Goal: Task Accomplishment & Management: Use online tool/utility

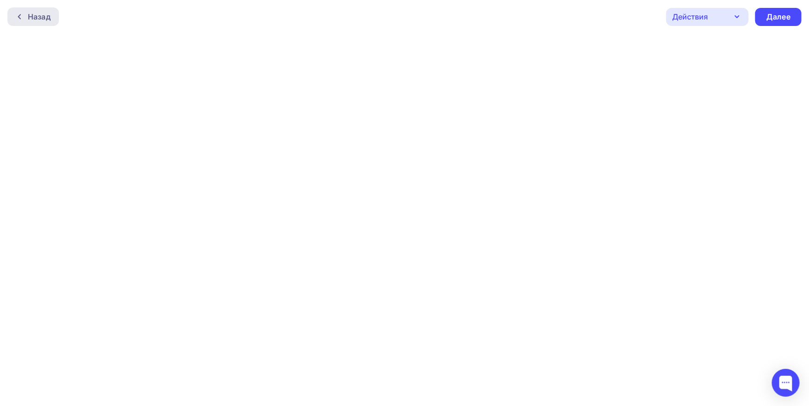
click at [45, 24] on div "Назад" at bounding box center [32, 16] width 51 height 19
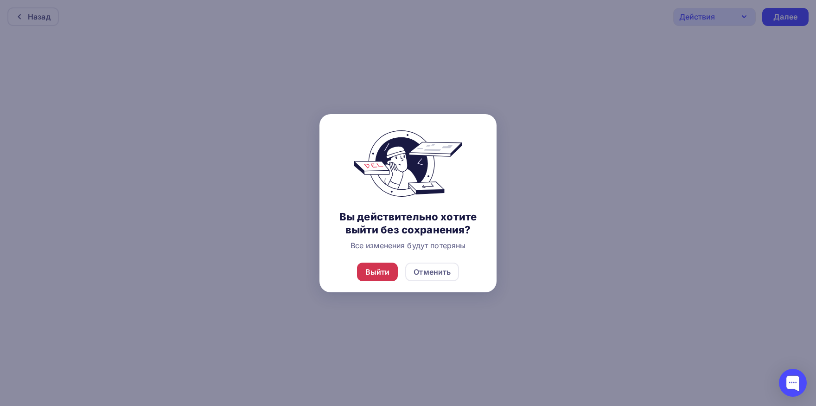
click at [396, 275] on div "Выйти" at bounding box center [377, 271] width 41 height 19
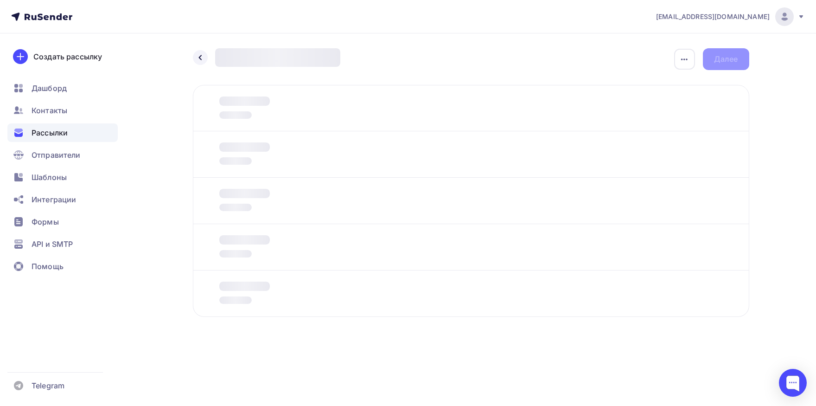
click at [68, 130] on span "Рассылки" at bounding box center [50, 132] width 36 height 11
click at [48, 134] on span "Рассылки" at bounding box center [50, 132] width 36 height 11
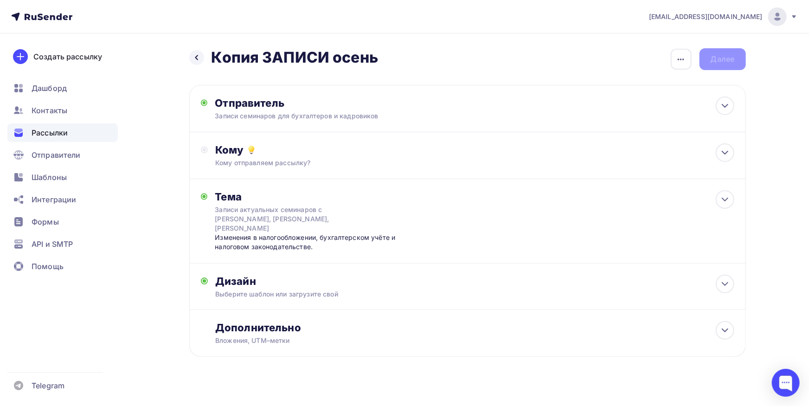
click at [95, 134] on div "Рассылки" at bounding box center [62, 132] width 110 height 19
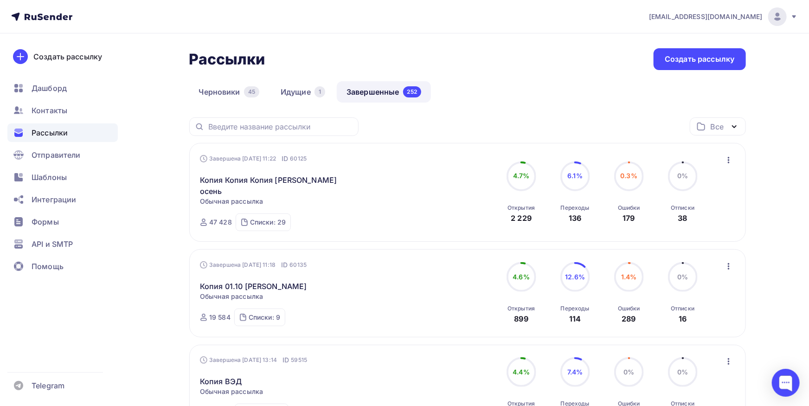
click at [733, 161] on icon "button" at bounding box center [728, 159] width 11 height 11
click at [714, 219] on div "Копировать в новую" at bounding box center [686, 221] width 95 height 11
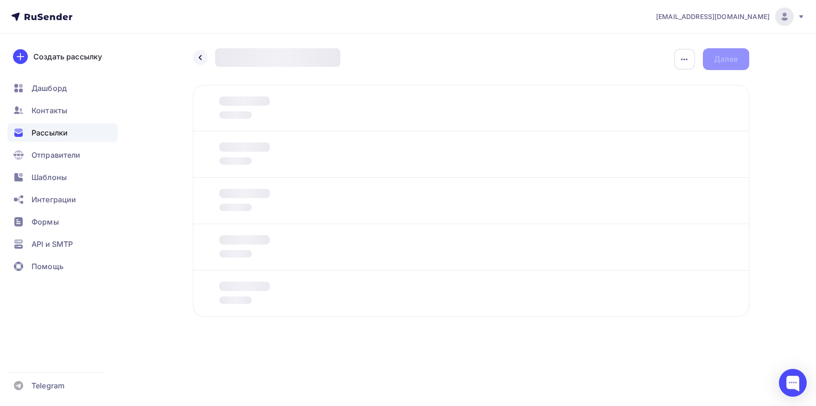
type input "Подготовка к отчетности за 3 квартал. Важнейшие изменения в бухгалтерском учете…"
type input "Семинары 30.09 и 09.10"
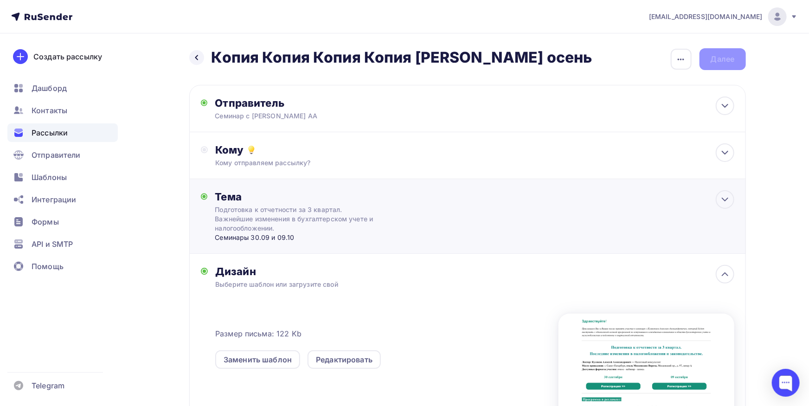
click at [309, 219] on div "Подготовка к отчетности за 3 квартал. Важнейшие изменения в бухгалтерском учете…" at bounding box center [297, 219] width 165 height 28
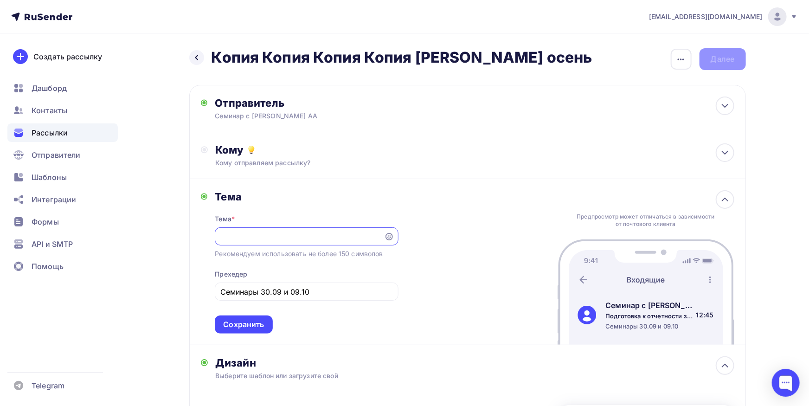
scroll to position [0, 231]
click at [284, 287] on input "Семинары 30.09 и 09.10" at bounding box center [306, 291] width 173 height 11
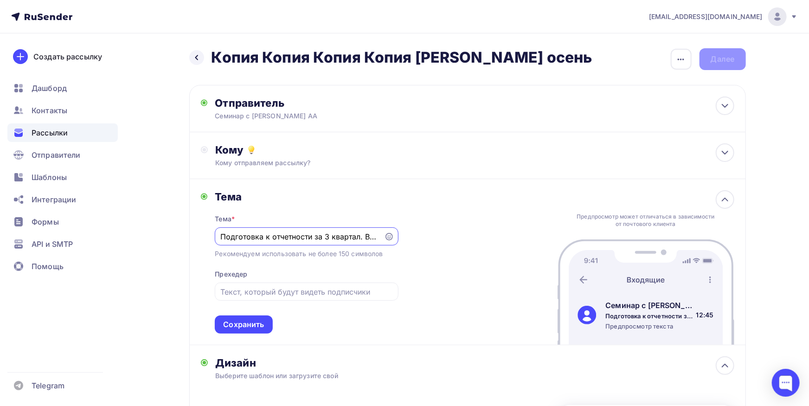
drag, startPoint x: 195, startPoint y: 238, endPoint x: 95, endPoint y: 238, distance: 100.6
click at [220, 238] on input "Подготовка к отчетности за 3 квартал. Важнейшие изменения в бухгалтерском учете…" at bounding box center [299, 236] width 159 height 11
click at [227, 236] on input "Подготовка к отчетности за 3 квартал. Важнейшие изменения в бухгалтерском учете…" at bounding box center [299, 236] width 159 height 11
click at [220, 232] on div "Подготовка к отчетности за 3 квартал. Важнейшие изменения в бухгалтерском учете…" at bounding box center [306, 236] width 183 height 18
click at [222, 233] on input "Подготовка к отчетности за 3 квартал. Важнейшие изменения в бухгалтерском учете…" at bounding box center [299, 236] width 159 height 11
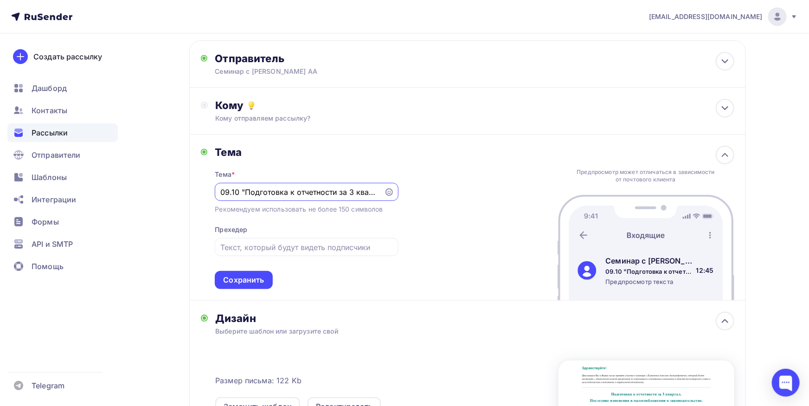
scroll to position [51, 0]
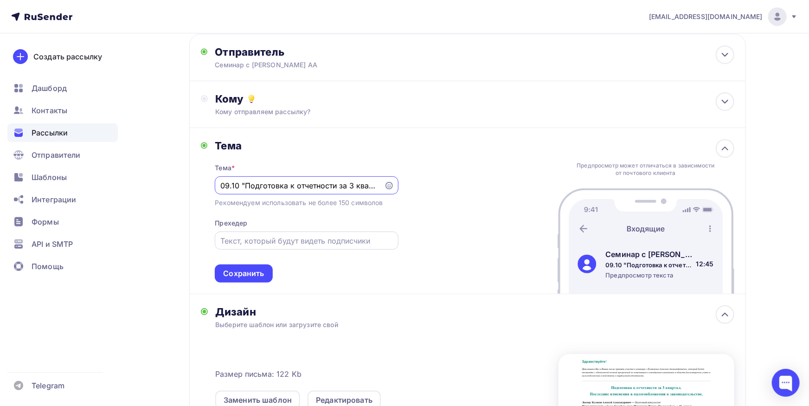
type input "09.10 "Подготовка к отчетности за 3 квартал. Важнейшие изменения в бухгалтерско…"
click at [301, 242] on input "text" at bounding box center [306, 240] width 173 height 11
type input "приглашение на семинар"
click at [232, 269] on div "Сохранить" at bounding box center [243, 273] width 41 height 11
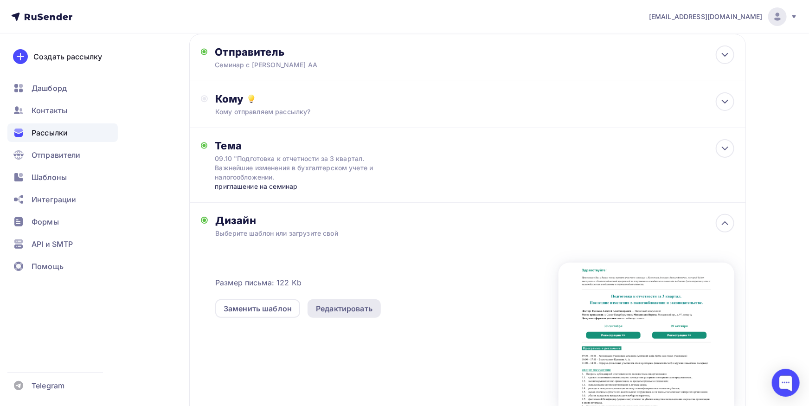
click at [367, 310] on div "Редактировать" at bounding box center [344, 308] width 57 height 11
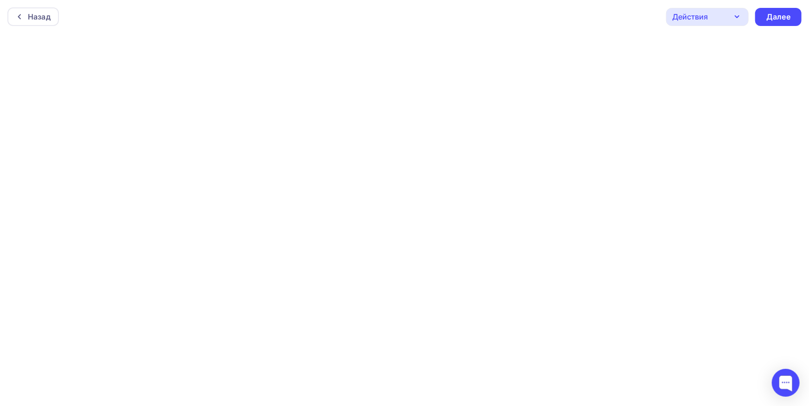
scroll to position [2, 0]
click at [786, 11] on div "Далее" at bounding box center [778, 14] width 24 height 11
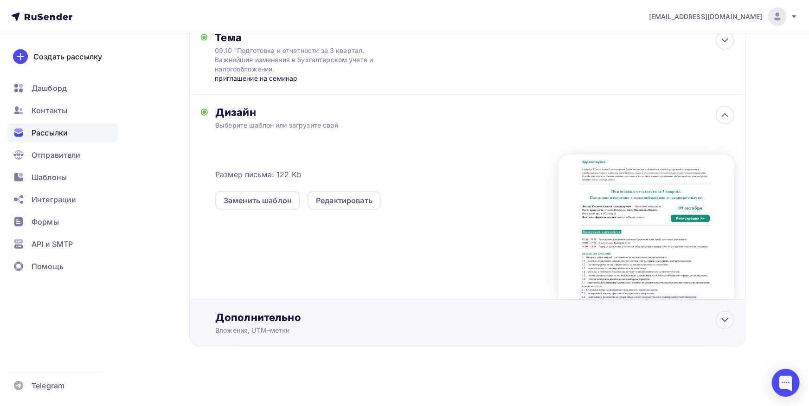
click at [344, 334] on div "Дополнительно Вложения, UTM–метки Вложения Добавить файл Максимальный суммарный…" at bounding box center [467, 323] width 556 height 47
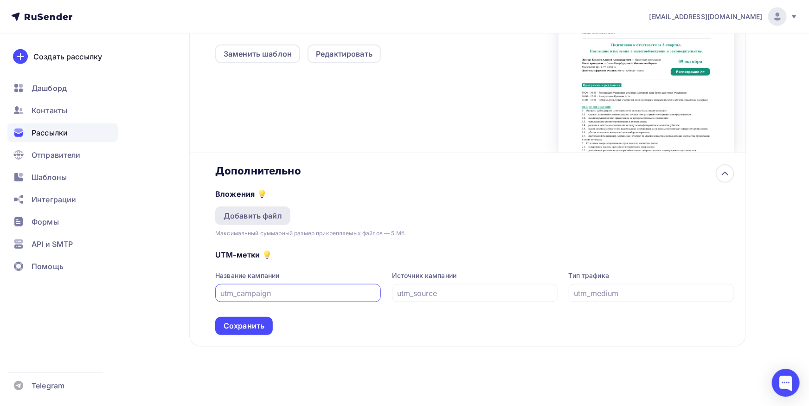
click at [276, 222] on div "Добавить файл" at bounding box center [252, 215] width 75 height 19
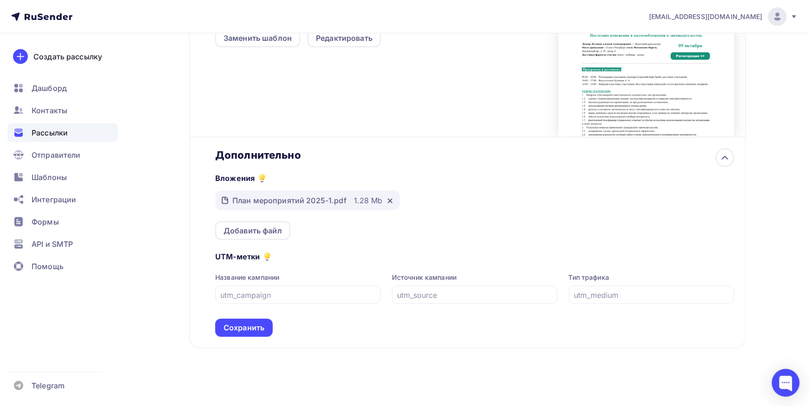
scroll to position [323, 0]
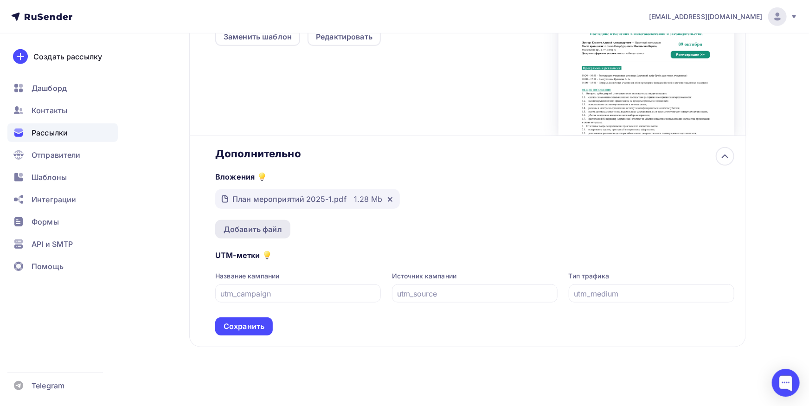
click at [237, 231] on div "Добавить файл" at bounding box center [253, 229] width 58 height 11
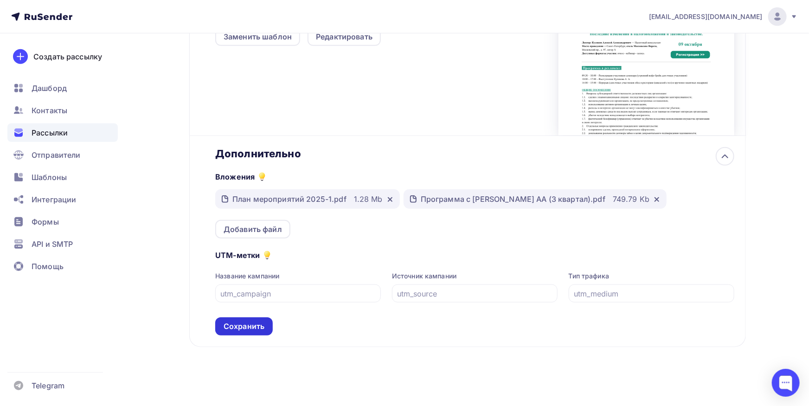
click at [239, 328] on div "Сохранить" at bounding box center [244, 326] width 41 height 11
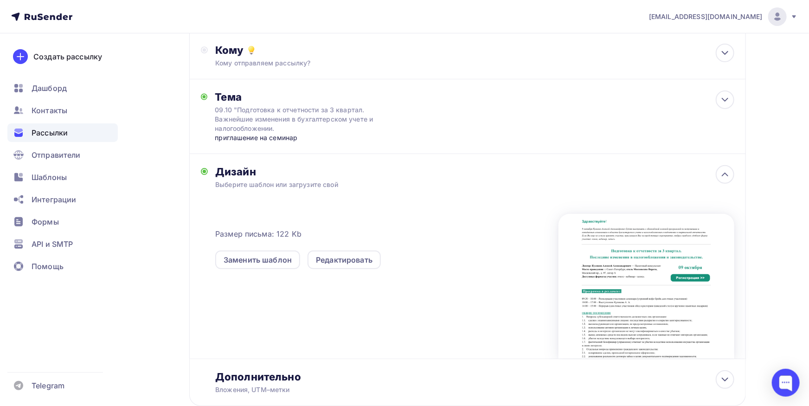
scroll to position [0, 0]
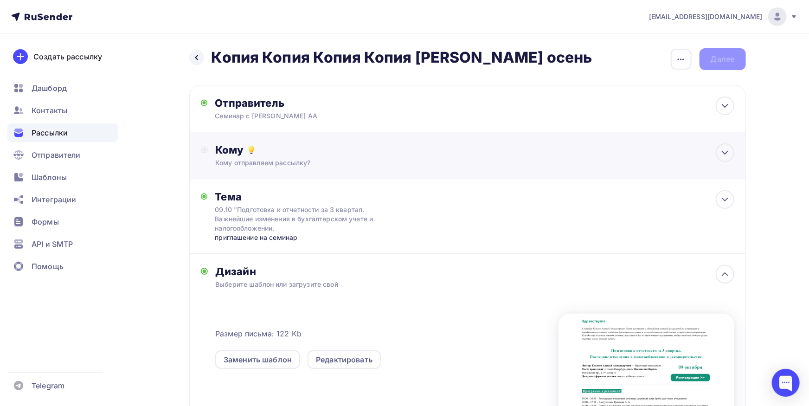
click at [385, 153] on div "Кому" at bounding box center [474, 149] width 518 height 13
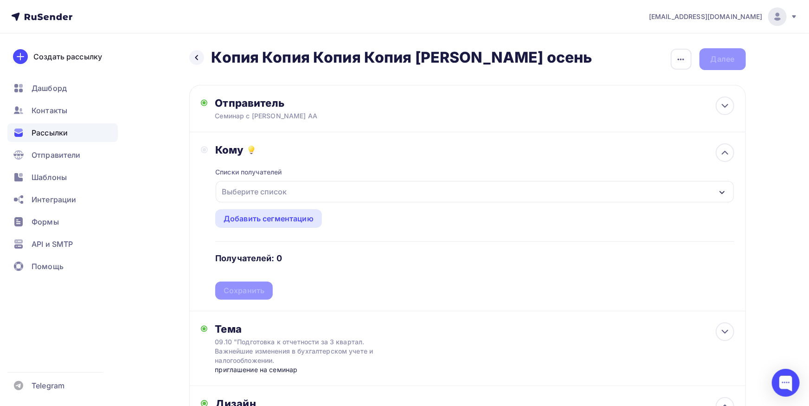
click at [311, 201] on div "Выберите список" at bounding box center [475, 191] width 518 height 21
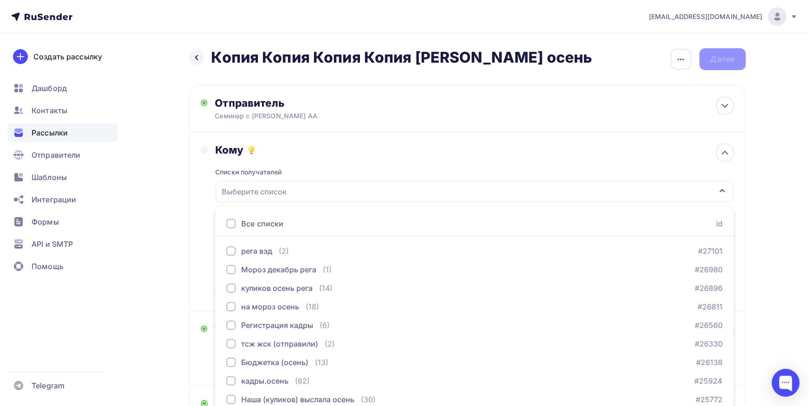
click at [266, 218] on div "Все списки" at bounding box center [262, 223] width 42 height 11
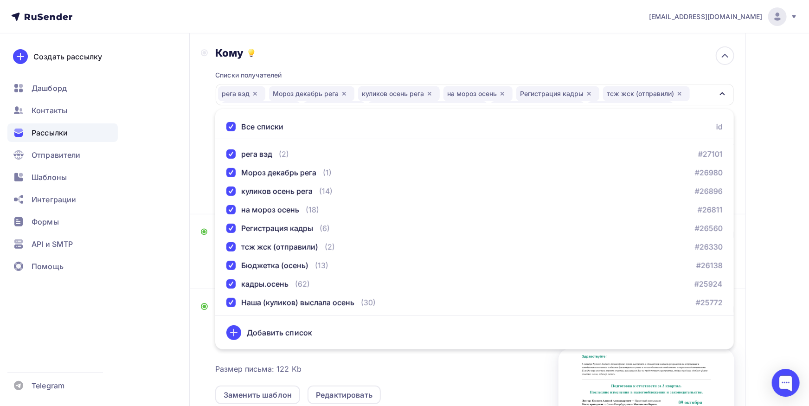
scroll to position [102, 0]
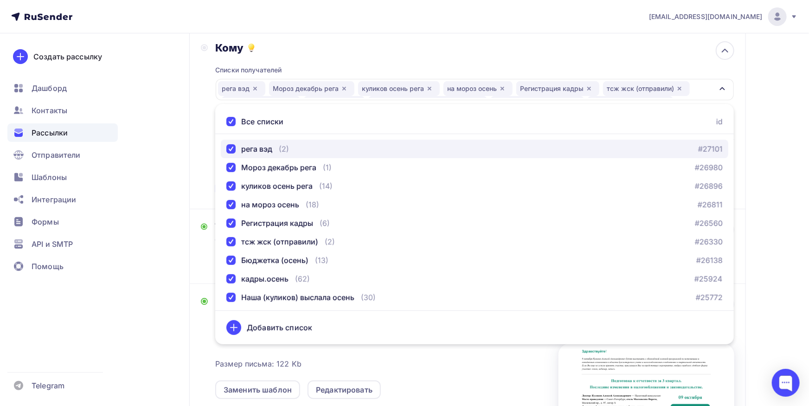
click at [230, 144] on div "рега вэд" at bounding box center [249, 148] width 46 height 11
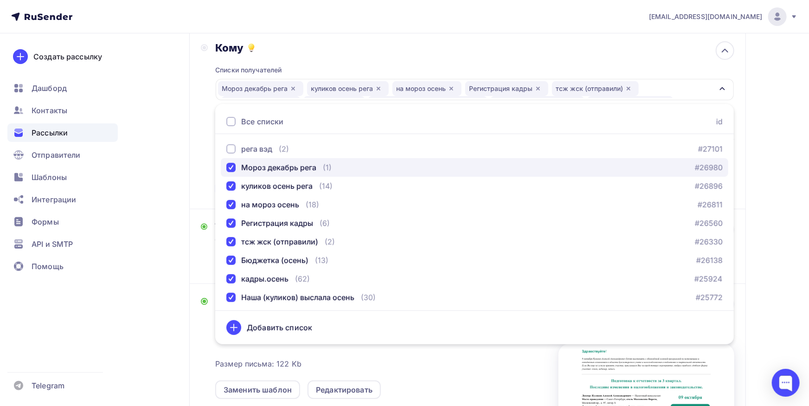
click at [229, 172] on div "Мороз декабрь рега" at bounding box center [271, 167] width 90 height 11
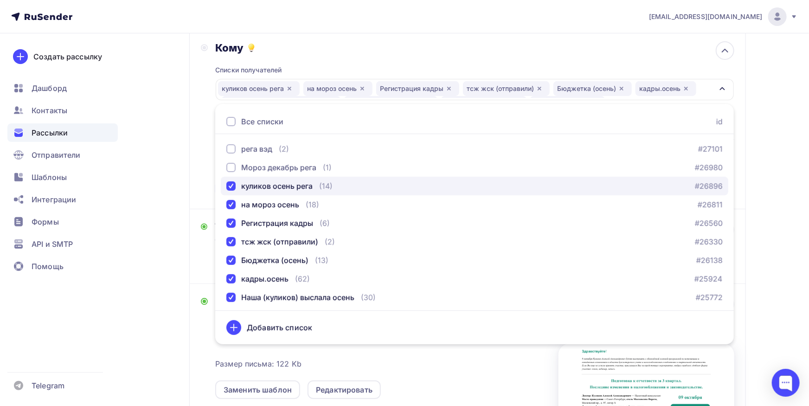
click at [230, 180] on button "куликов осень рега (14) #26896" at bounding box center [474, 186] width 507 height 19
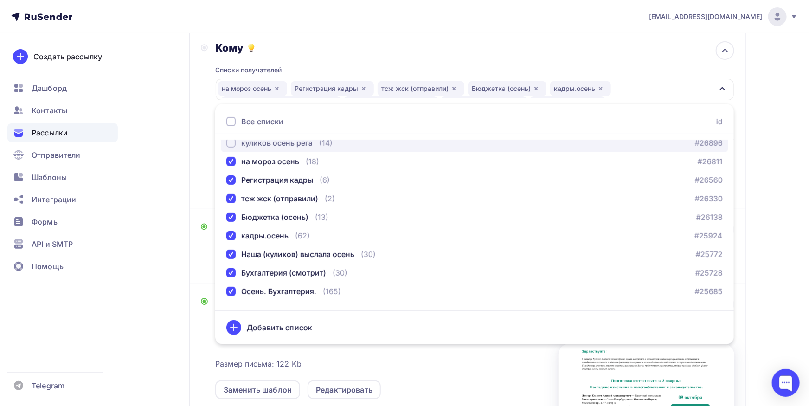
scroll to position [48, 0]
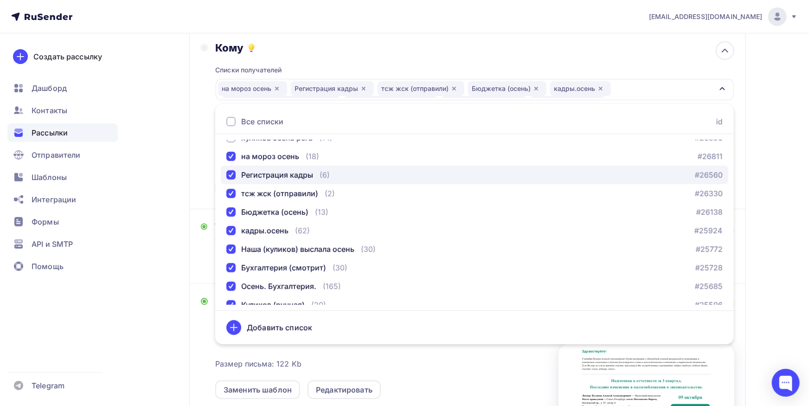
click at [232, 176] on div "button" at bounding box center [230, 174] width 9 height 9
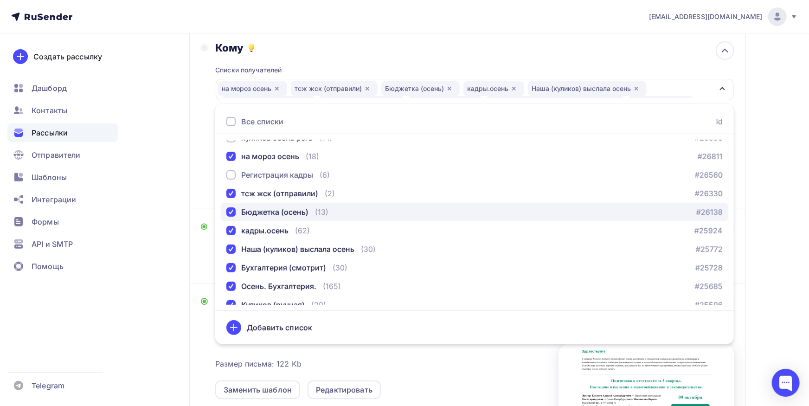
click at [231, 215] on div "button" at bounding box center [230, 211] width 9 height 9
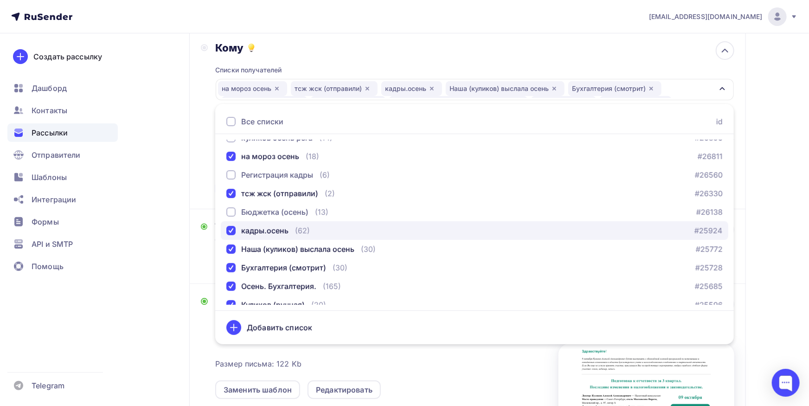
click at [228, 227] on div "button" at bounding box center [230, 230] width 9 height 9
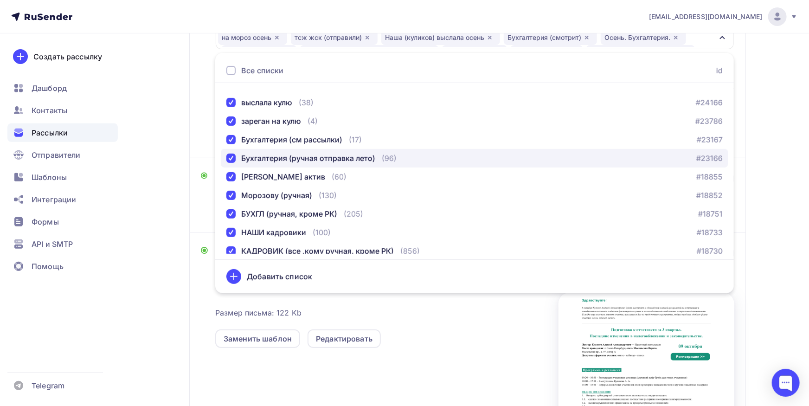
scroll to position [242, 0]
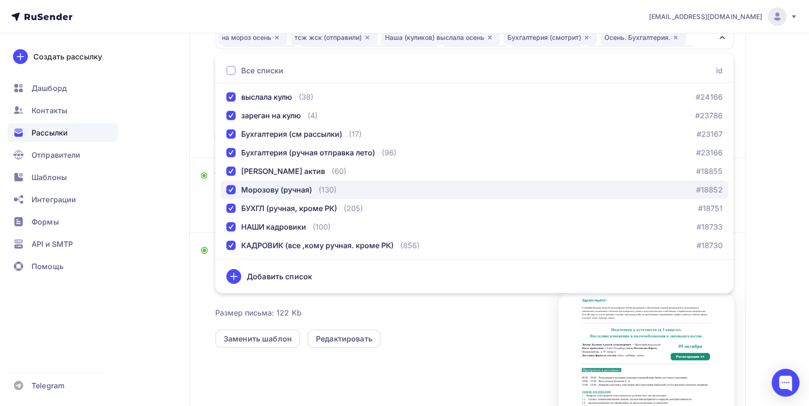
click at [234, 186] on div "button" at bounding box center [230, 189] width 9 height 9
click at [233, 181] on button "Морозову (ручная) (130) #18852" at bounding box center [474, 189] width 507 height 19
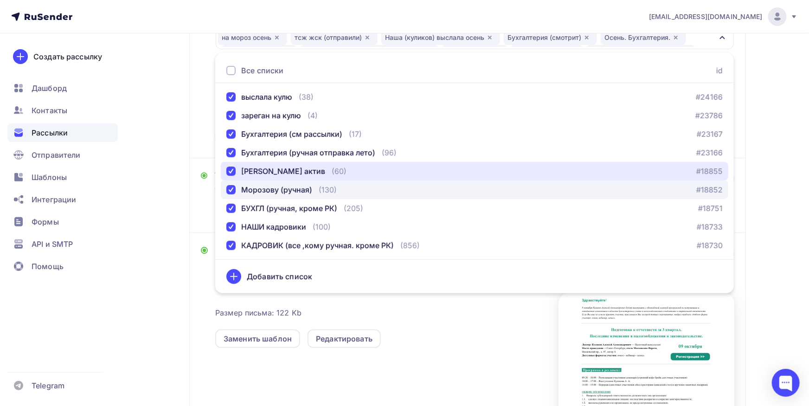
drag, startPoint x: 233, startPoint y: 176, endPoint x: 230, endPoint y: 188, distance: 12.3
click at [233, 177] on button "Морозова актив (60) #18855" at bounding box center [474, 171] width 507 height 19
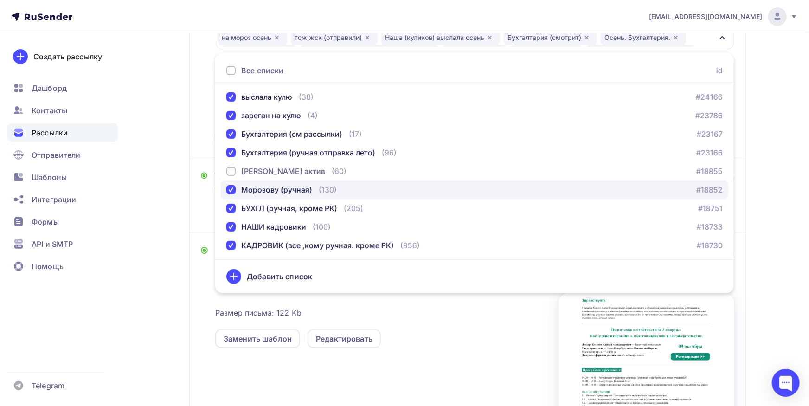
click at [230, 192] on div "button" at bounding box center [230, 189] width 9 height 9
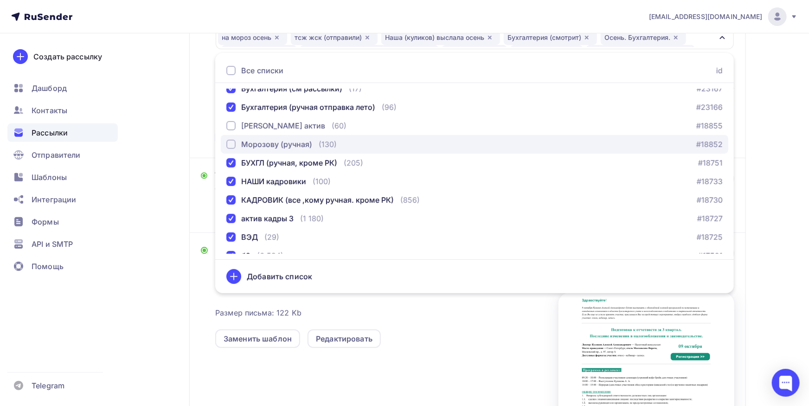
scroll to position [291, 0]
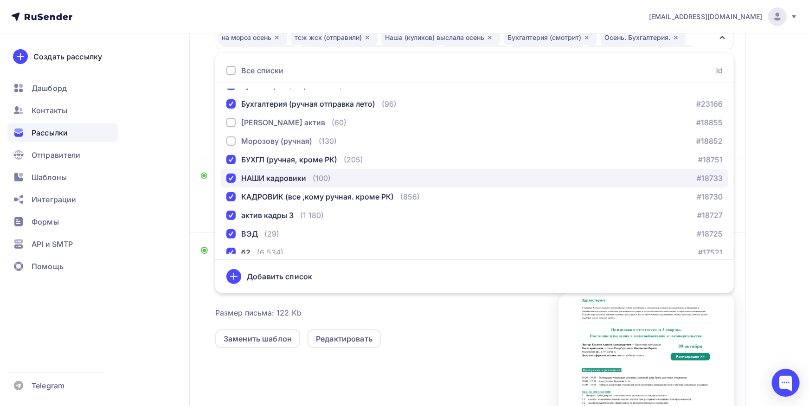
click at [237, 180] on div "НАШИ кадровики" at bounding box center [266, 178] width 80 height 11
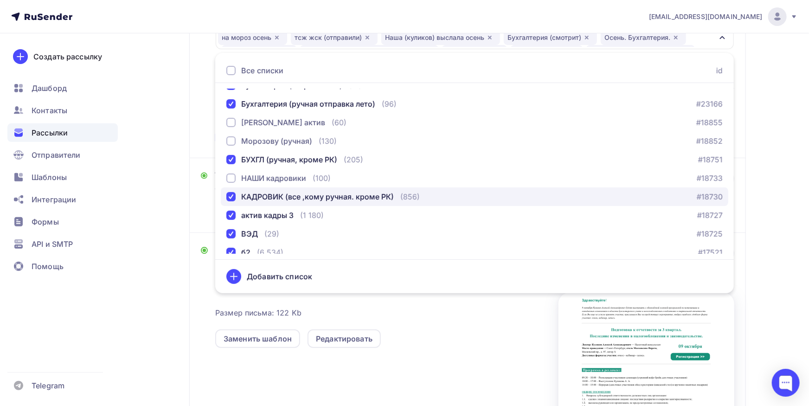
click at [230, 196] on div "button" at bounding box center [230, 196] width 9 height 9
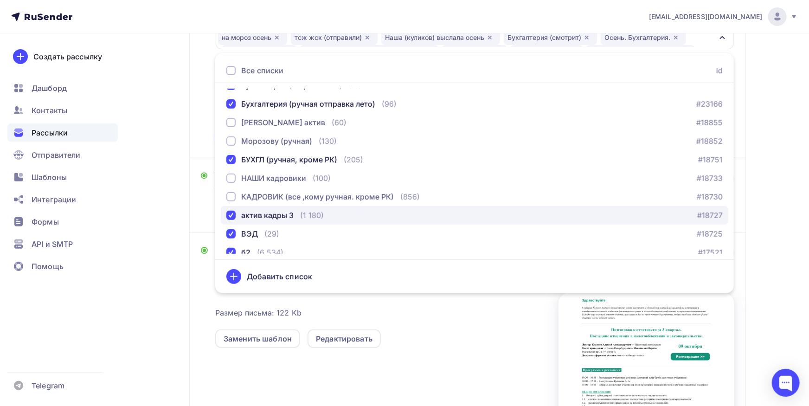
click at [231, 212] on div "button" at bounding box center [230, 215] width 9 height 9
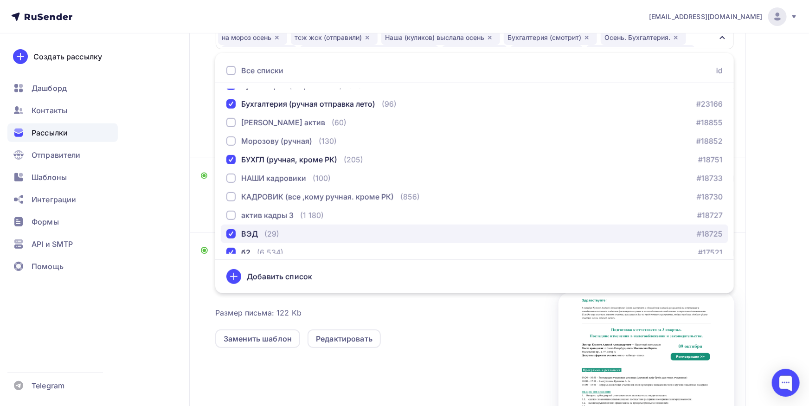
click at [228, 229] on div "ВЭД" at bounding box center [242, 233] width 32 height 11
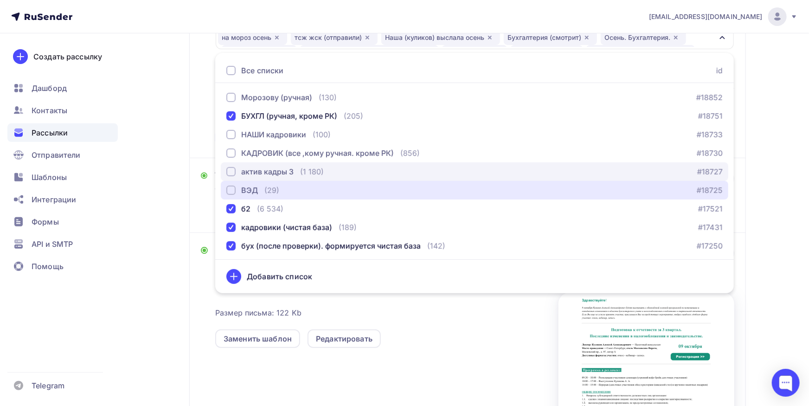
scroll to position [339, 0]
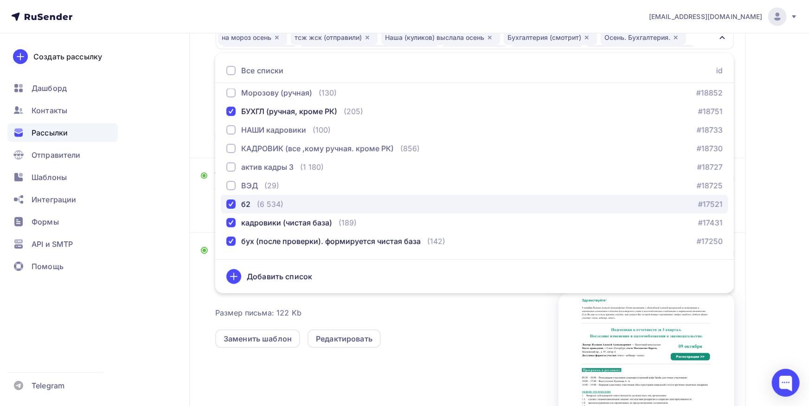
click at [234, 207] on div "button" at bounding box center [230, 203] width 9 height 9
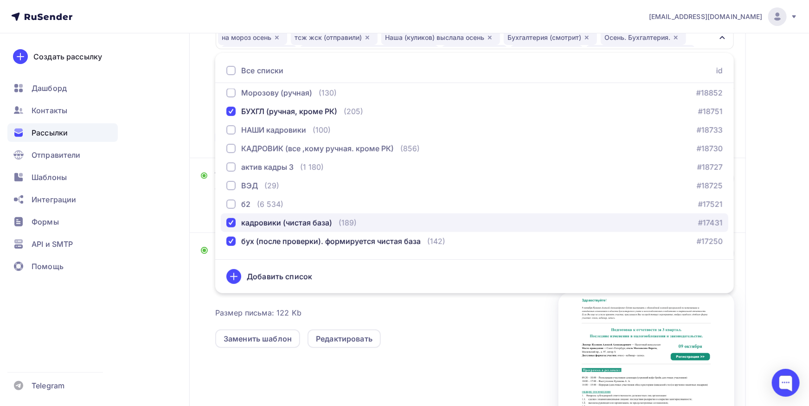
click at [234, 218] on div "button" at bounding box center [230, 222] width 9 height 9
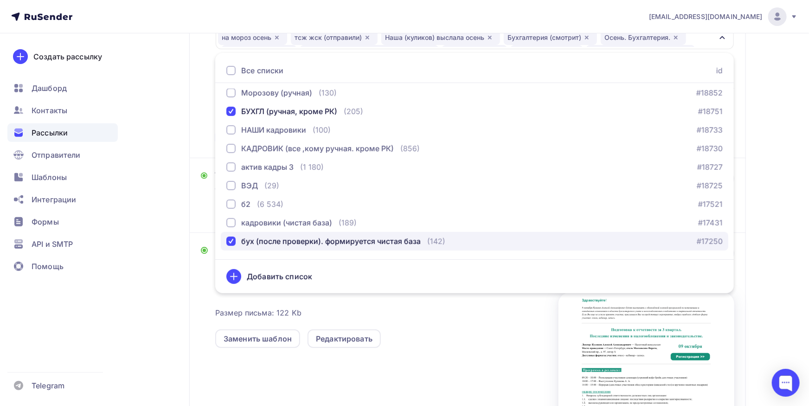
click at [233, 235] on button "бух (после проверки). формируется чистая база (142) #17250" at bounding box center [474, 241] width 507 height 19
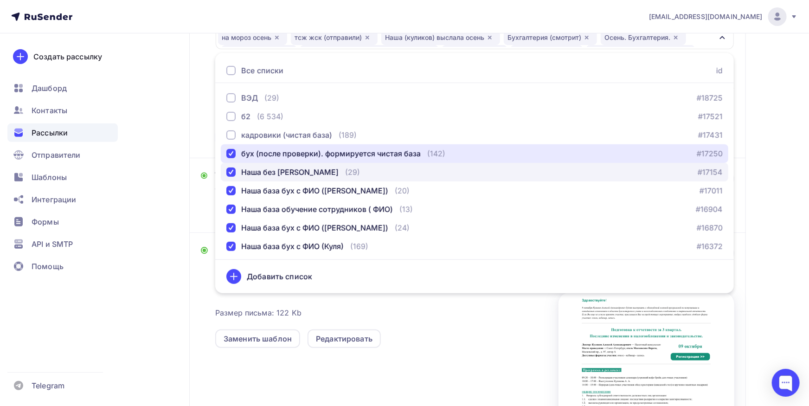
scroll to position [436, 0]
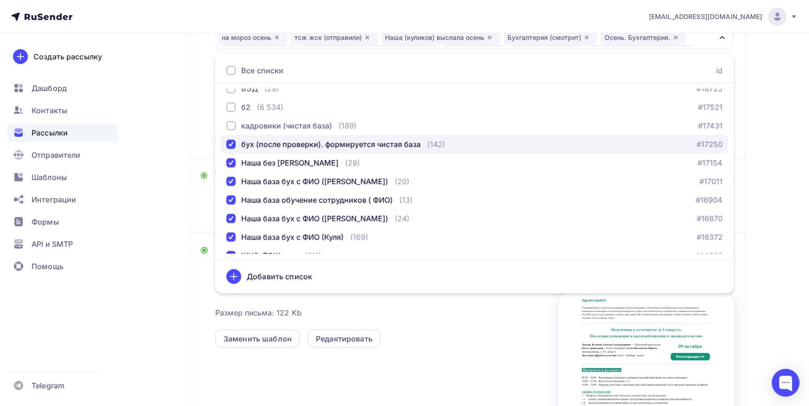
click at [234, 144] on div "button" at bounding box center [230, 144] width 9 height 9
click at [232, 141] on div "button" at bounding box center [230, 144] width 9 height 9
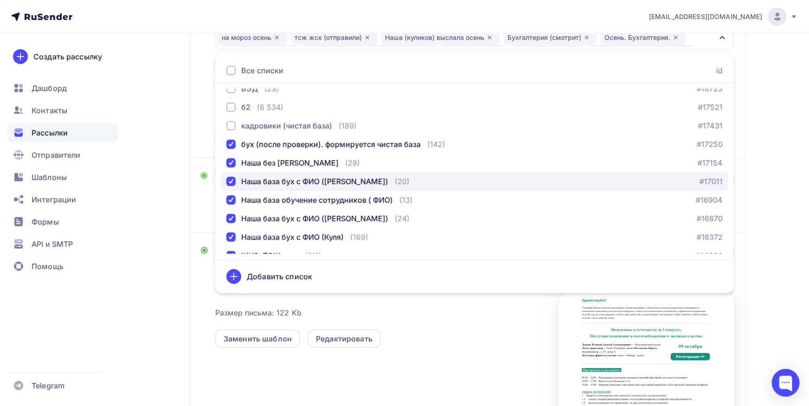
click at [232, 183] on div "button" at bounding box center [230, 181] width 9 height 9
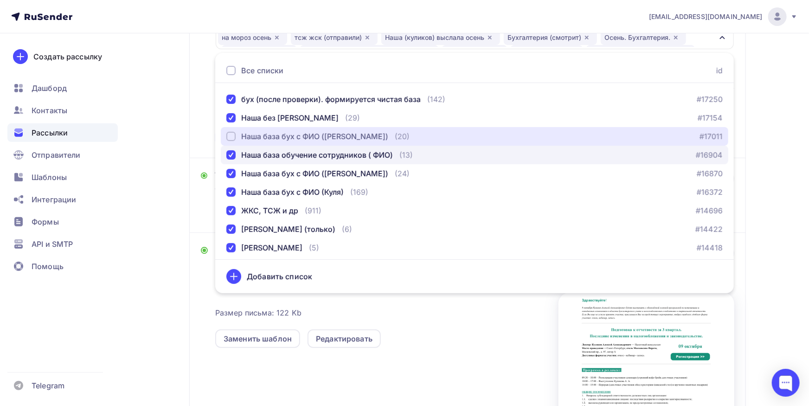
scroll to position [485, 0]
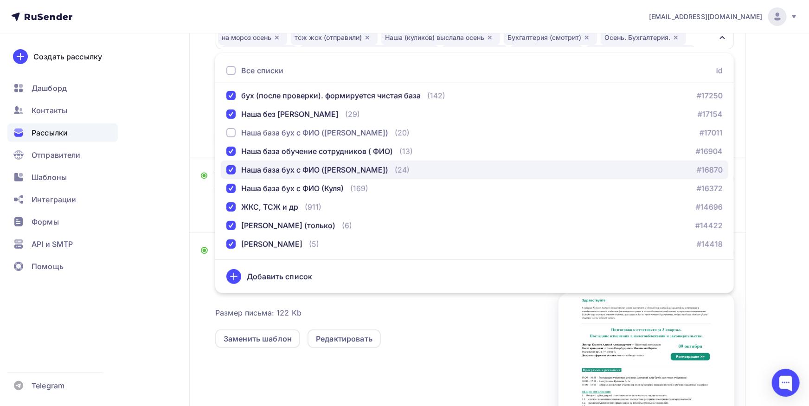
click at [230, 171] on div "button" at bounding box center [230, 169] width 9 height 9
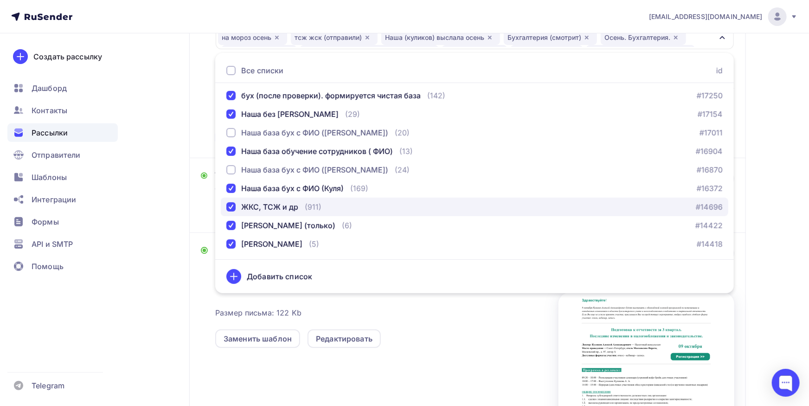
click at [231, 202] on div "ЖКС, ТСЖ и др" at bounding box center [262, 206] width 72 height 11
click at [235, 209] on div "button" at bounding box center [230, 206] width 9 height 9
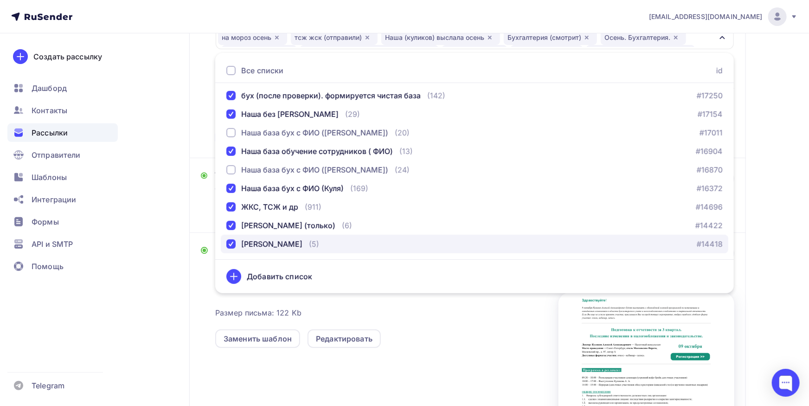
click at [235, 241] on div "button" at bounding box center [230, 243] width 9 height 9
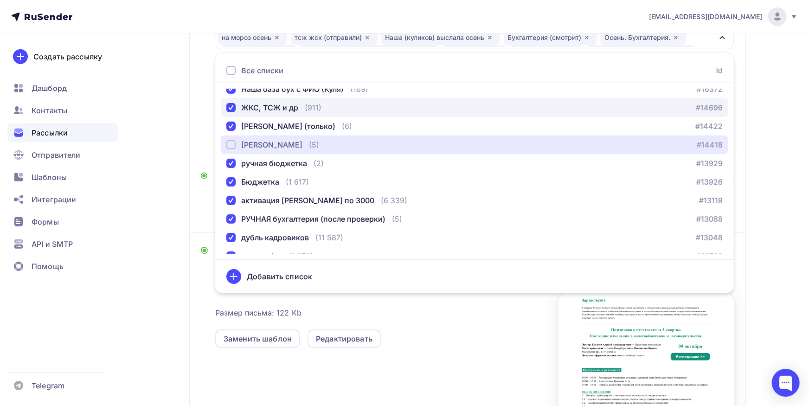
scroll to position [582, 0]
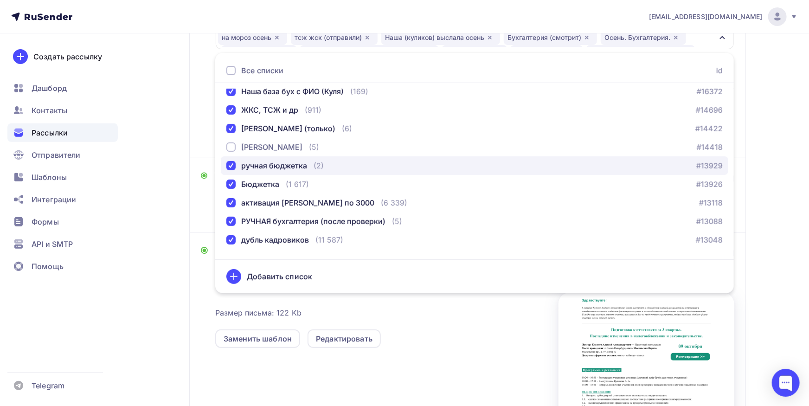
click at [236, 166] on div "ручная бюджетка" at bounding box center [266, 165] width 81 height 11
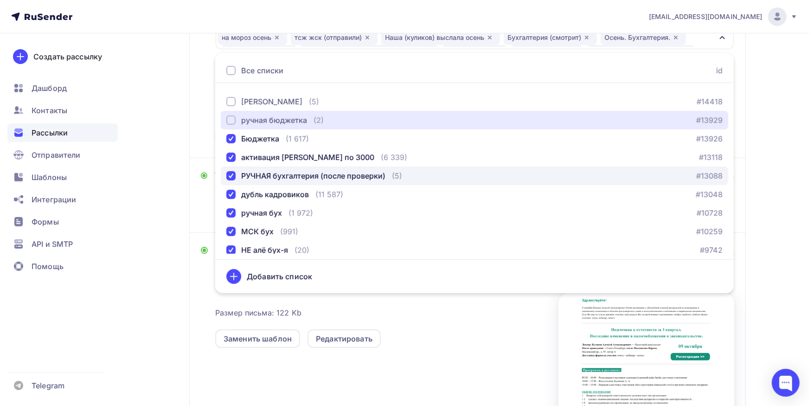
scroll to position [630, 0]
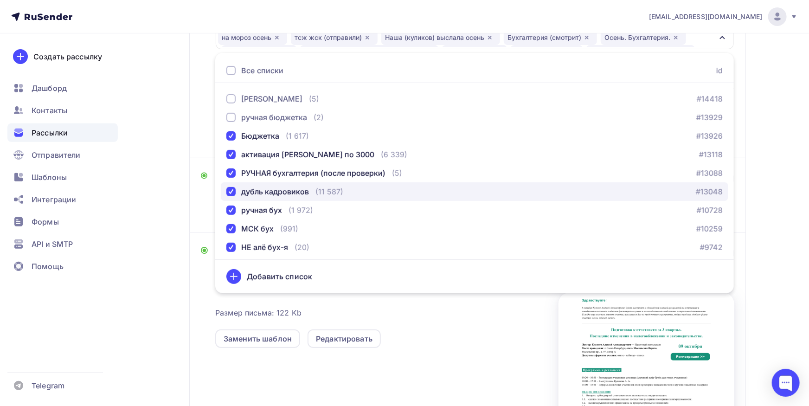
click at [230, 189] on div "button" at bounding box center [230, 191] width 9 height 9
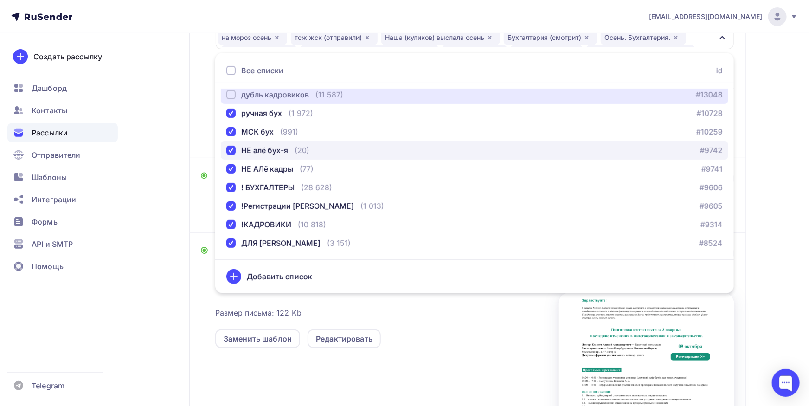
scroll to position [837, 0]
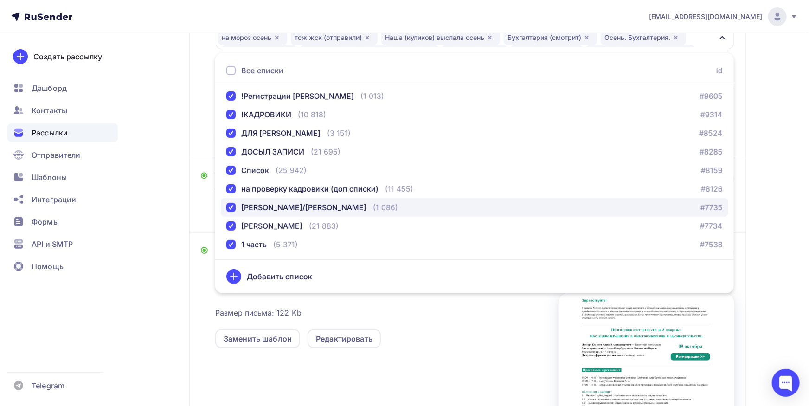
click at [287, 206] on div "МОРОЗОВА/ВОРОБЬЕВА" at bounding box center [303, 207] width 125 height 11
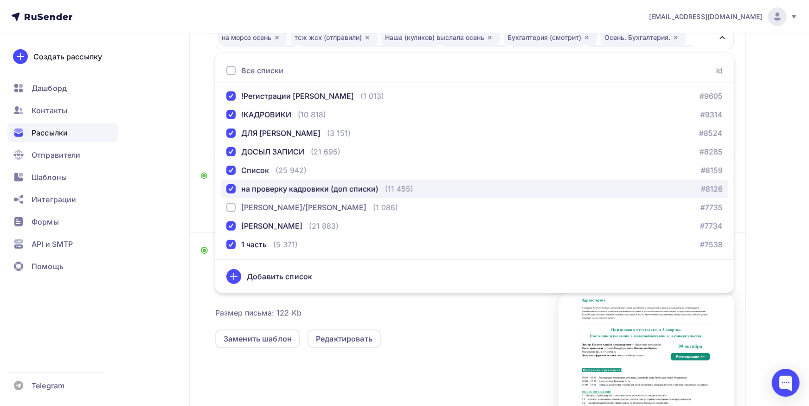
click at [292, 192] on div "на проверку кадровики (доп списки)" at bounding box center [309, 188] width 137 height 11
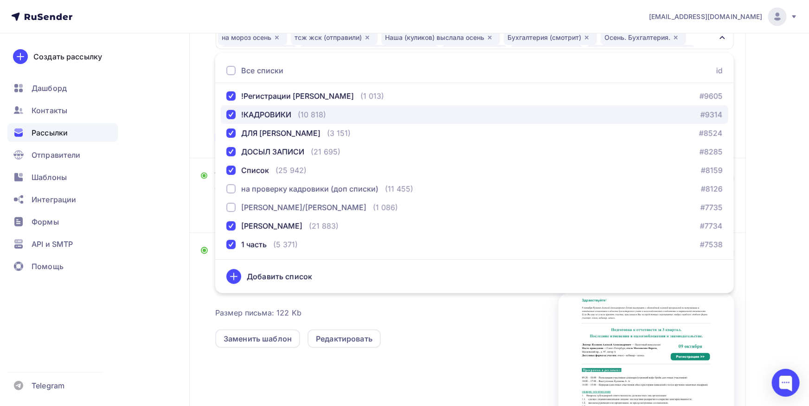
click at [277, 118] on div "!КАДРОВИКИ" at bounding box center [266, 114] width 50 height 11
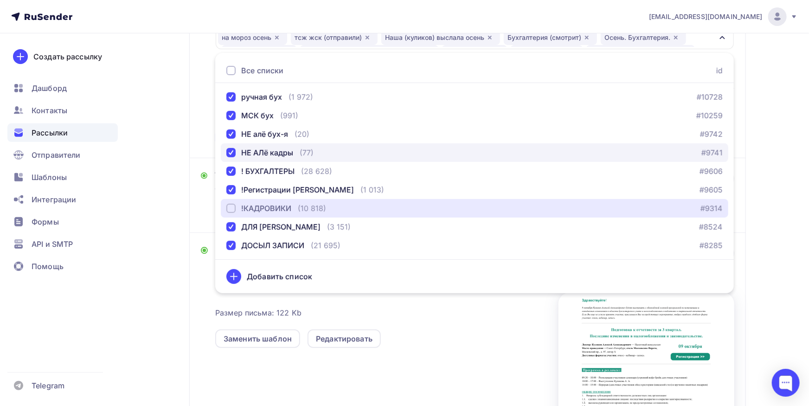
scroll to position [740, 0]
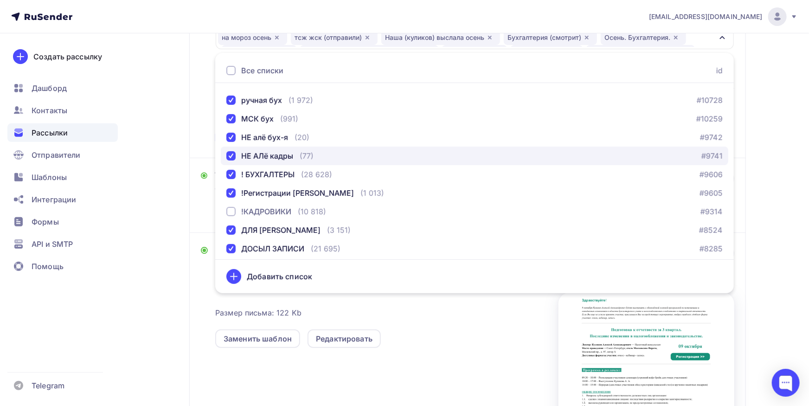
click at [293, 158] on div "НЕ АЛё кадры" at bounding box center [267, 155] width 52 height 11
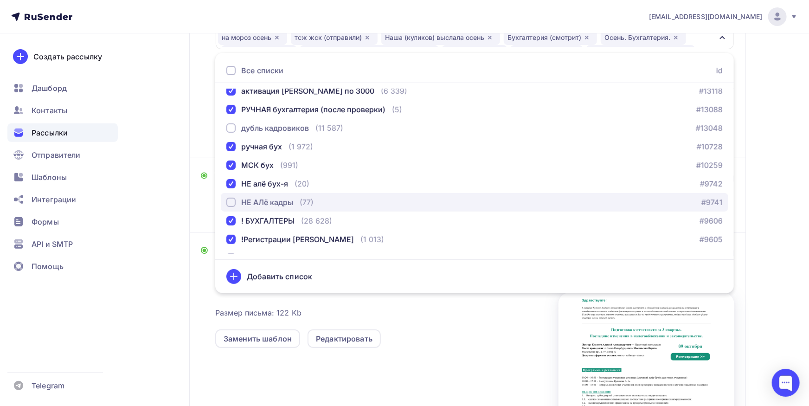
scroll to position [691, 0]
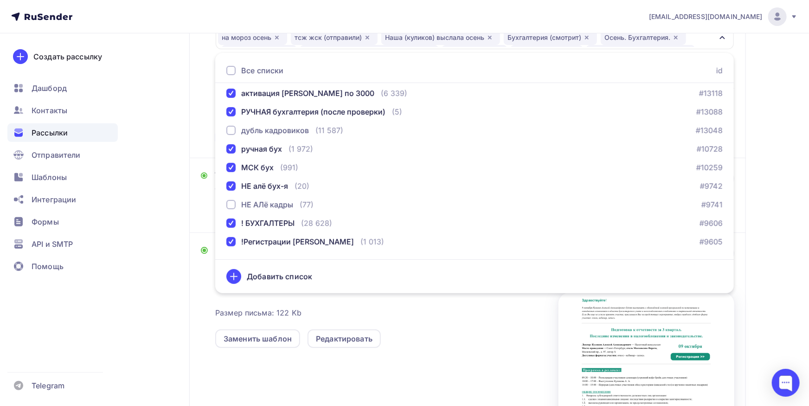
click at [202, 141] on div "Кому Списки получателей на мороз осень тсж жск (отправили) Наша (куликов) высла…" at bounding box center [467, 68] width 533 height 156
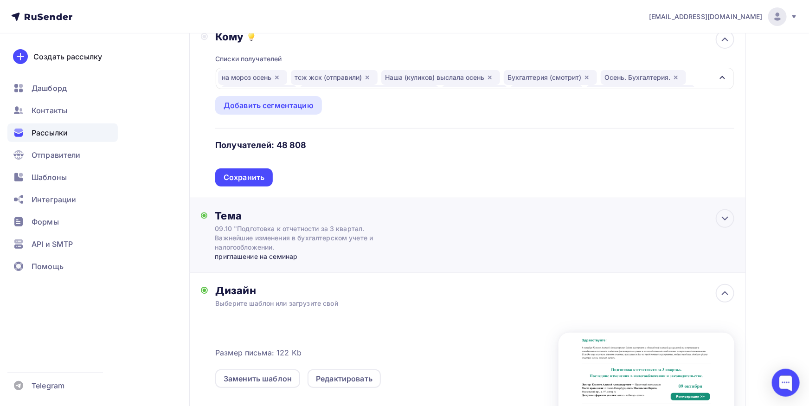
scroll to position [0, 0]
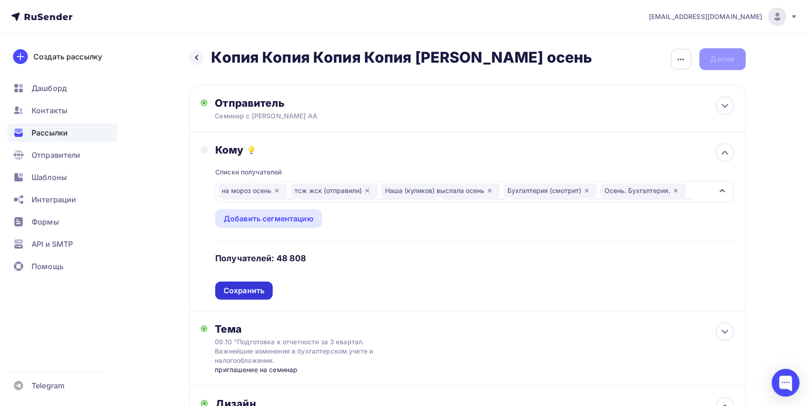
click at [251, 293] on div "Сохранить" at bounding box center [244, 290] width 41 height 11
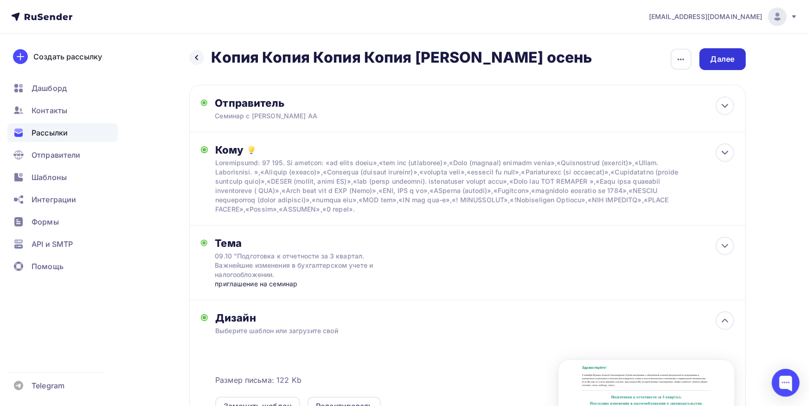
click at [722, 59] on div "Далее" at bounding box center [722, 59] width 24 height 11
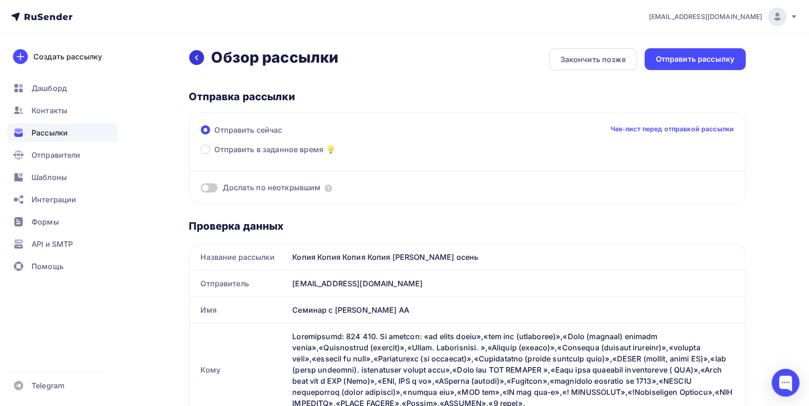
click at [200, 59] on div at bounding box center [196, 57] width 15 height 15
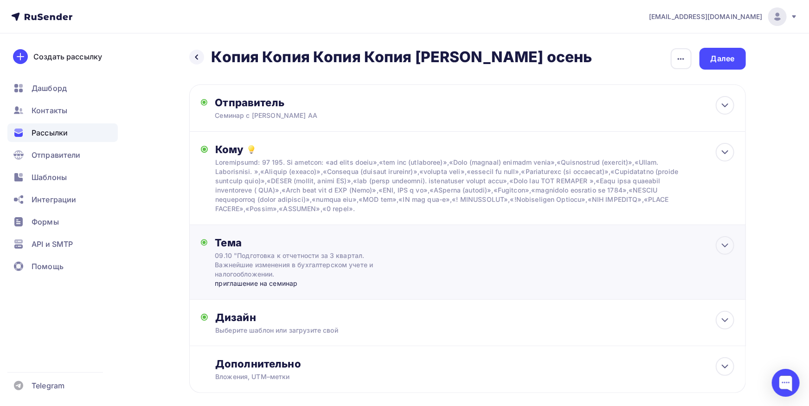
scroll to position [47, 0]
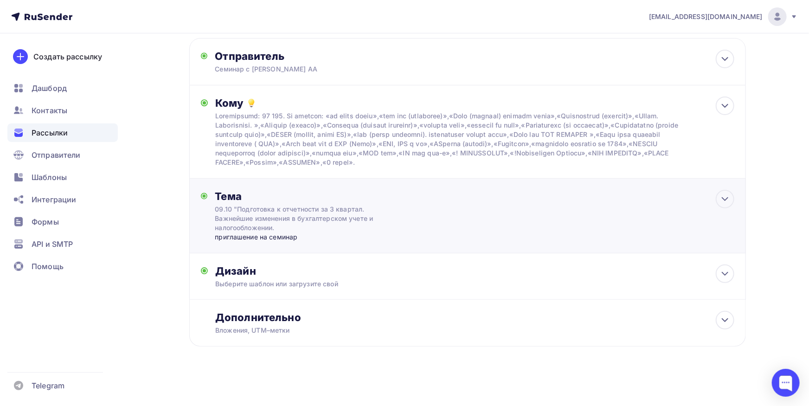
click at [415, 231] on div "Тема 09.10 "Подготовка к отчетности за 3 квартал. Важнейшие изменения в бухгалт…" at bounding box center [467, 216] width 556 height 75
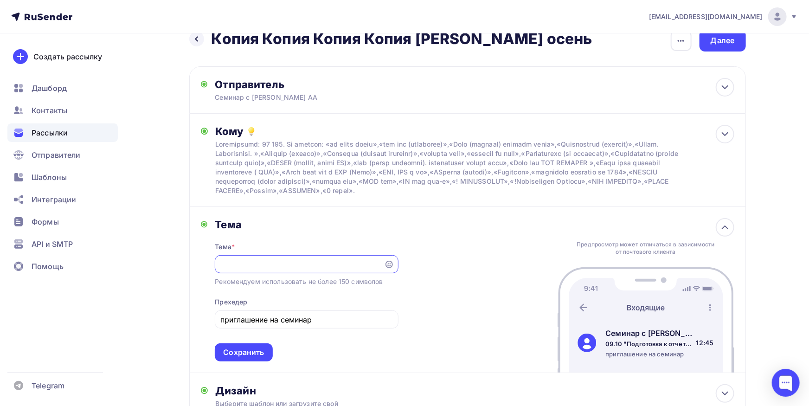
scroll to position [0, 255]
click at [264, 317] on input "приглашение на семинар" at bounding box center [306, 319] width 173 height 11
type input "З"
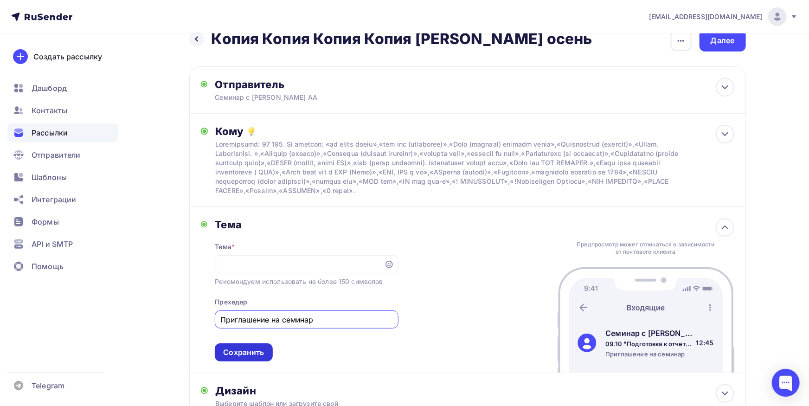
type input "Приглашение на семинар"
click at [246, 360] on div "Сохранить" at bounding box center [244, 352] width 58 height 18
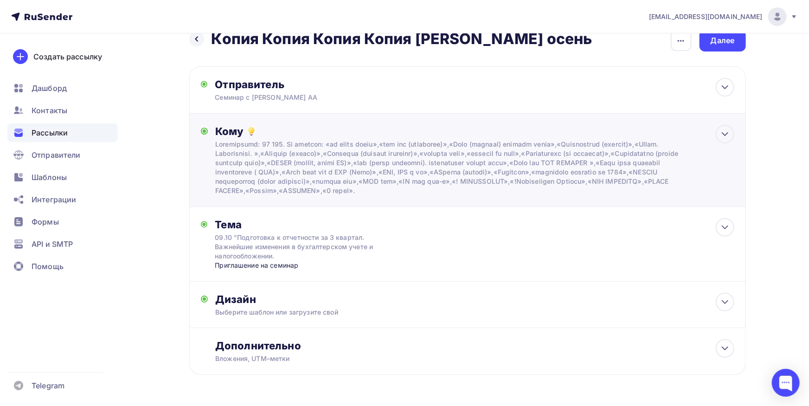
click at [704, 167] on div "Кому Списки получателей на мороз осень тсж жск (отправили) Наша (куликов) высла…" at bounding box center [474, 160] width 518 height 70
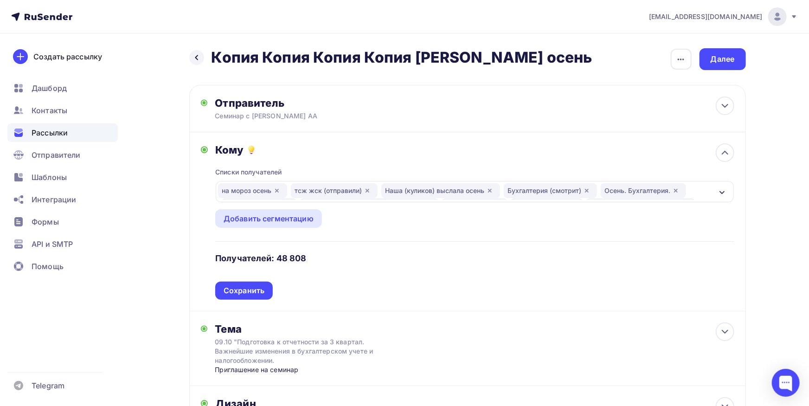
click at [465, 281] on div "Списки получателей на мороз осень тсж жск (отправили) Наша (куликов) выслала ос…" at bounding box center [474, 227] width 518 height 143
click at [701, 60] on div "Далее" at bounding box center [722, 59] width 46 height 22
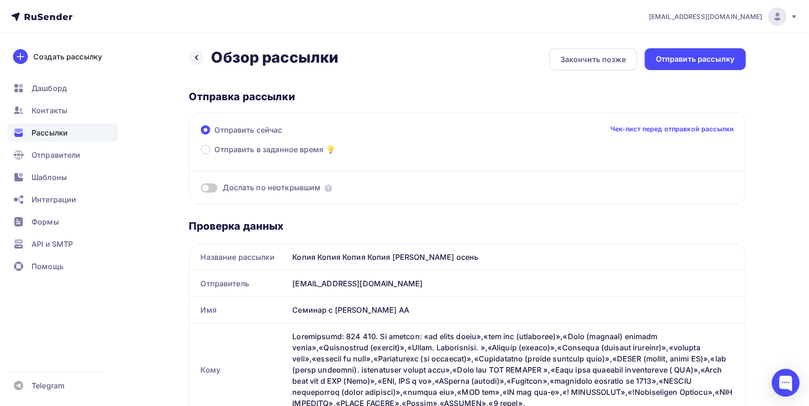
click at [694, 69] on div "Отправить рассылку" at bounding box center [695, 59] width 101 height 22
